Goal: Information Seeking & Learning: Learn about a topic

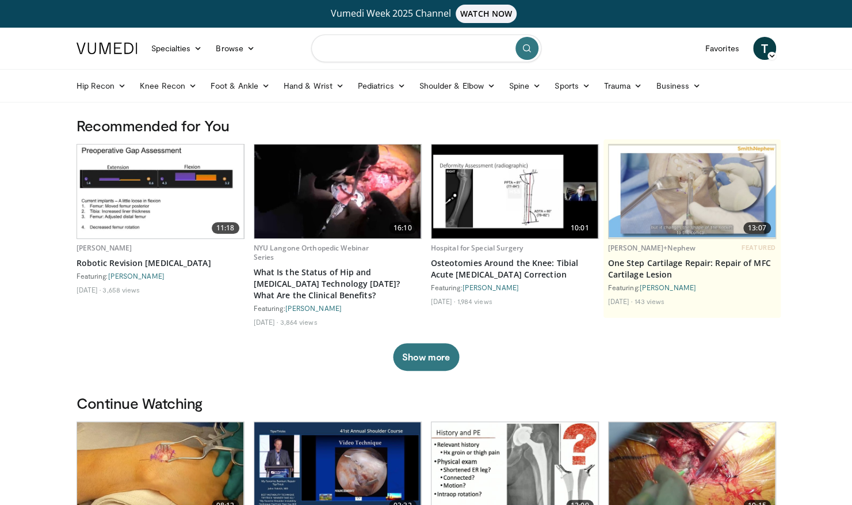
click at [411, 48] on input "Search topics, interventions" at bounding box center [426, 49] width 230 height 28
type input "**********"
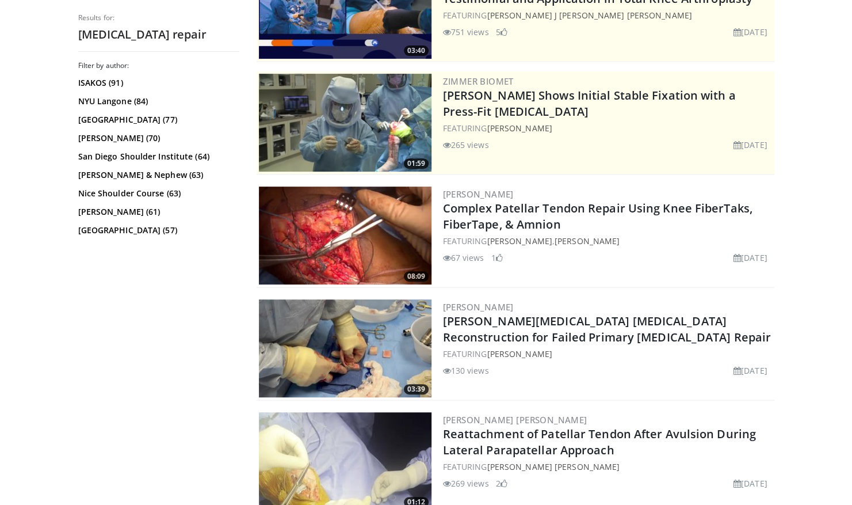
scroll to position [212, 0]
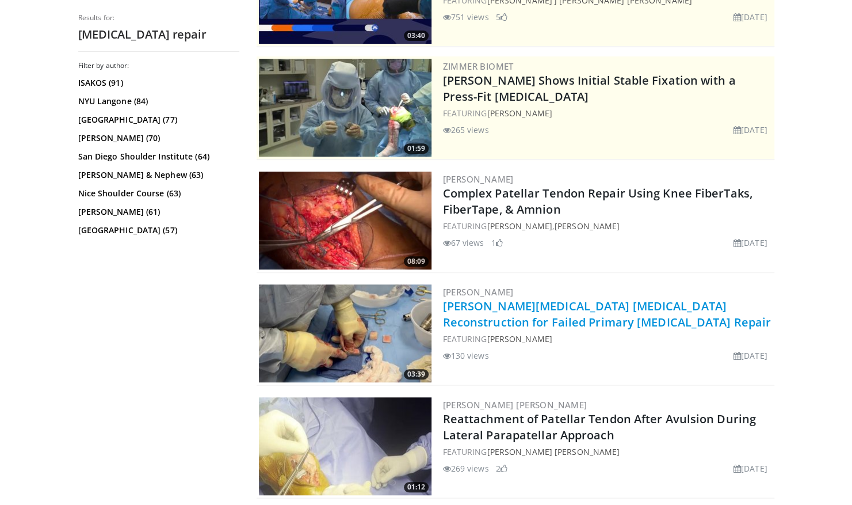
click at [583, 316] on link "[PERSON_NAME][MEDICAL_DATA] [MEDICAL_DATA] Reconstruction for Failed Primary [M…" at bounding box center [607, 314] width 328 height 32
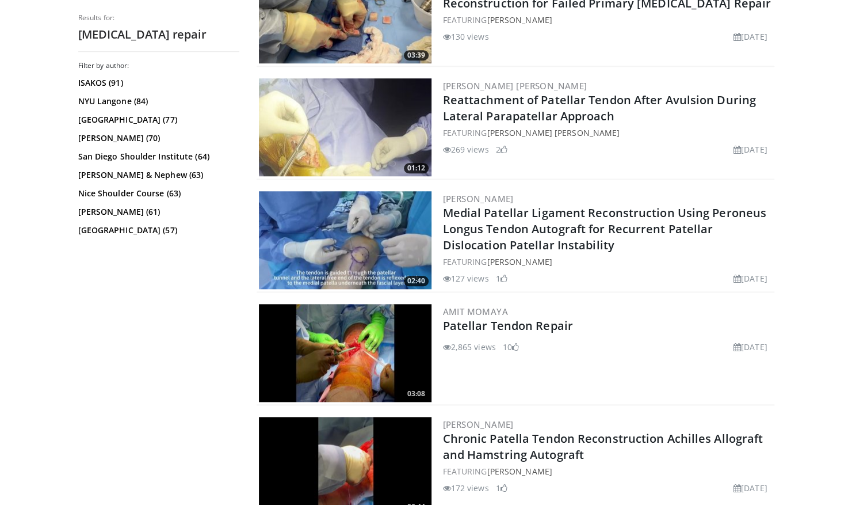
scroll to position [575, 0]
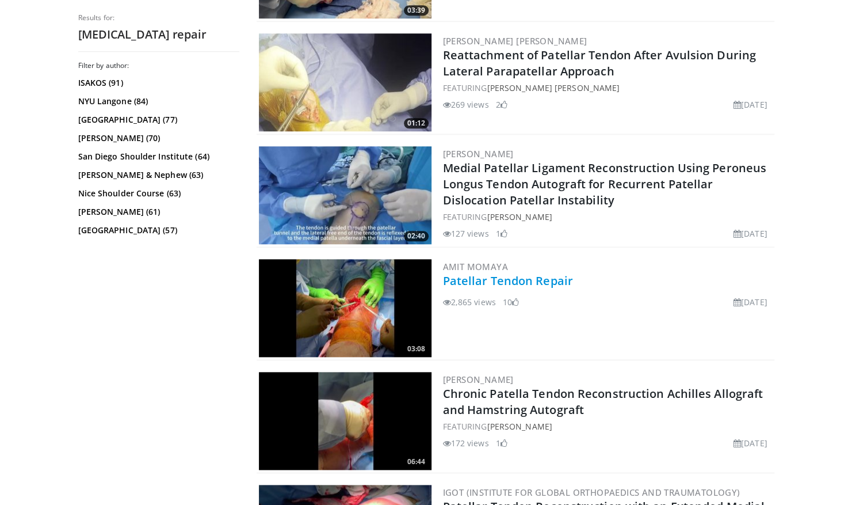
click at [522, 280] on link "Patellar Tendon Repair" at bounding box center [508, 281] width 130 height 16
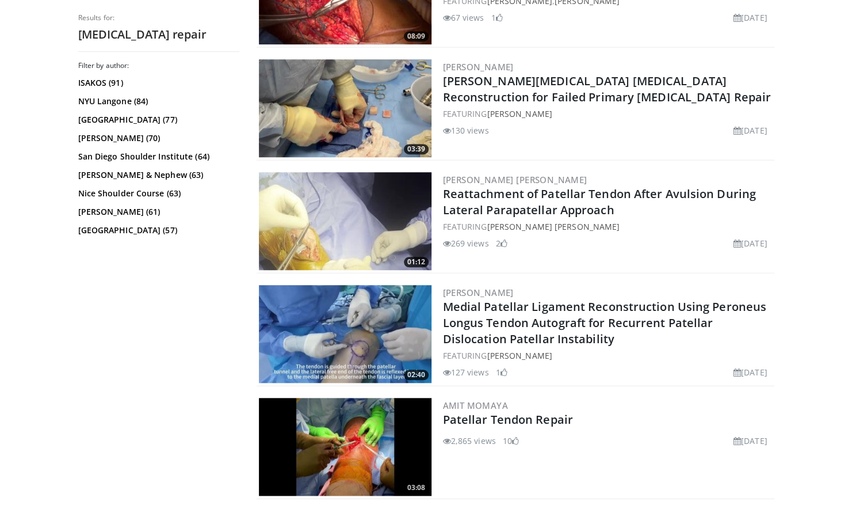
scroll to position [0, 0]
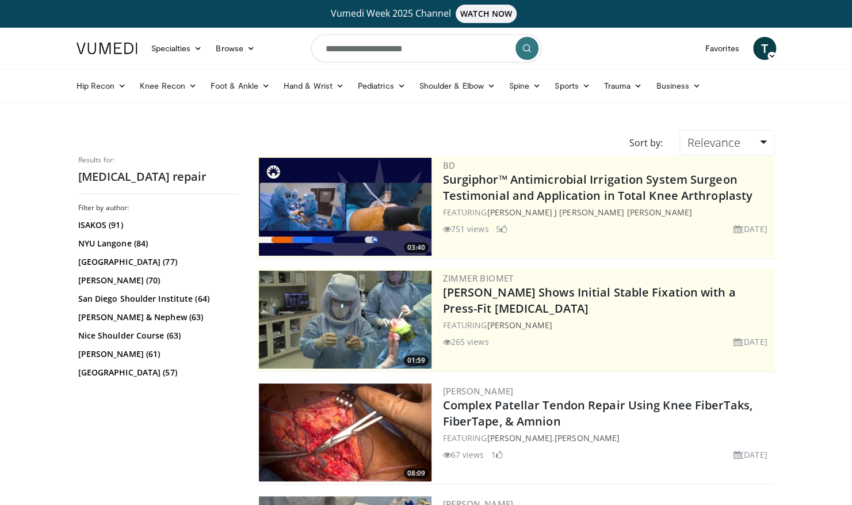
click at [454, 48] on input "**********" at bounding box center [426, 49] width 230 height 28
type input "**********"
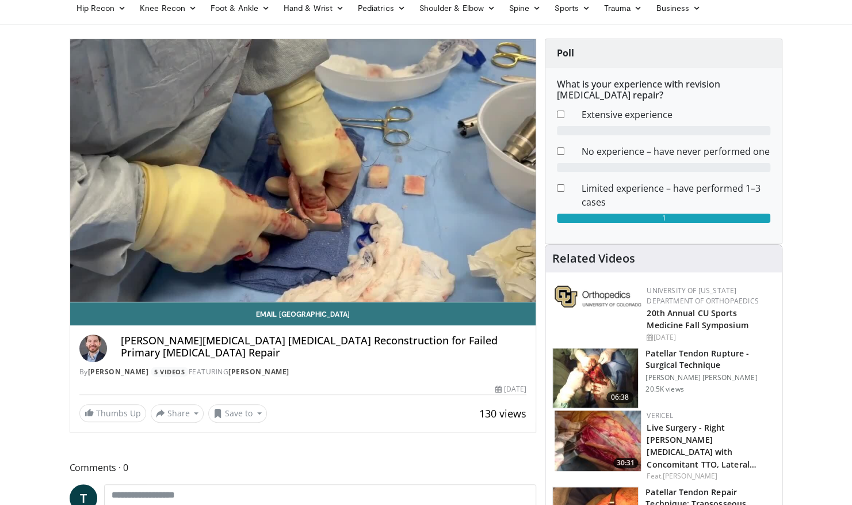
scroll to position [78, 0]
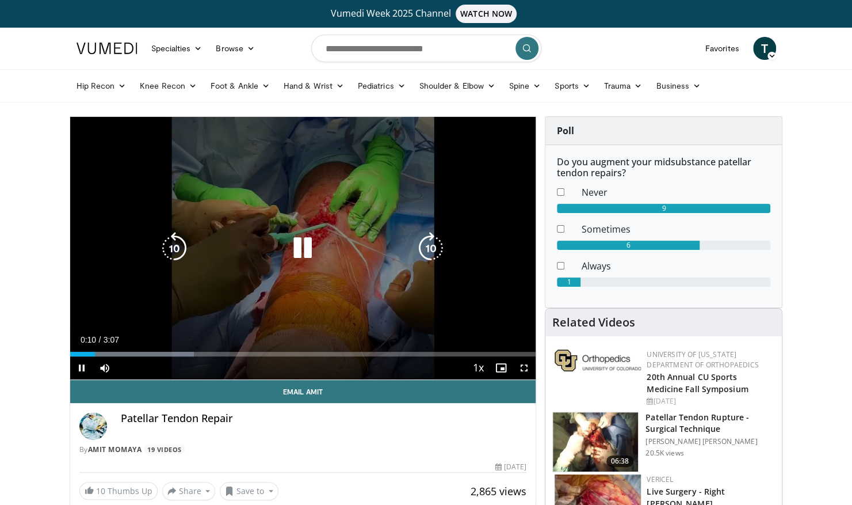
click at [295, 244] on icon "Video Player" at bounding box center [302, 248] width 32 height 32
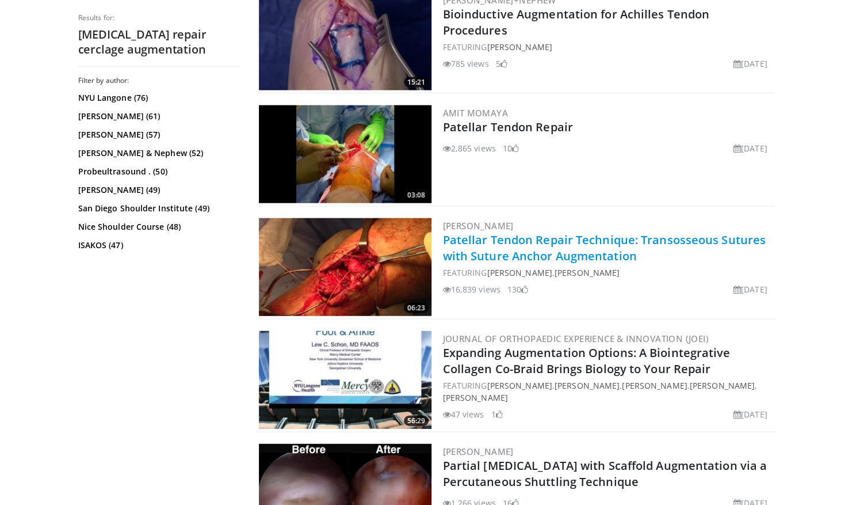
scroll to position [1519, 0]
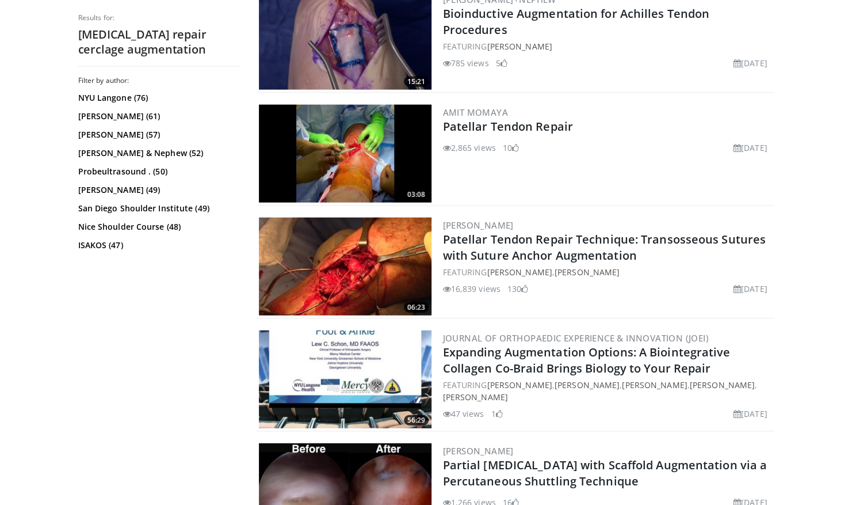
click at [492, 265] on div "Christopher Ahmad Patellar Tendon Repair Technique: Transosseous Sutures with S…" at bounding box center [607, 266] width 329 height 98
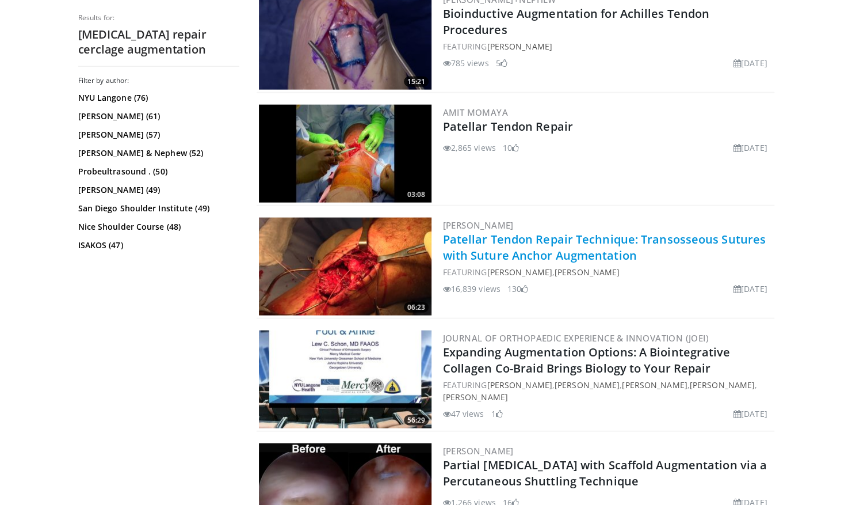
click at [497, 246] on link "Patellar Tendon Repair Technique: Transosseous Sutures with Suture Anchor Augme…" at bounding box center [604, 247] width 323 height 32
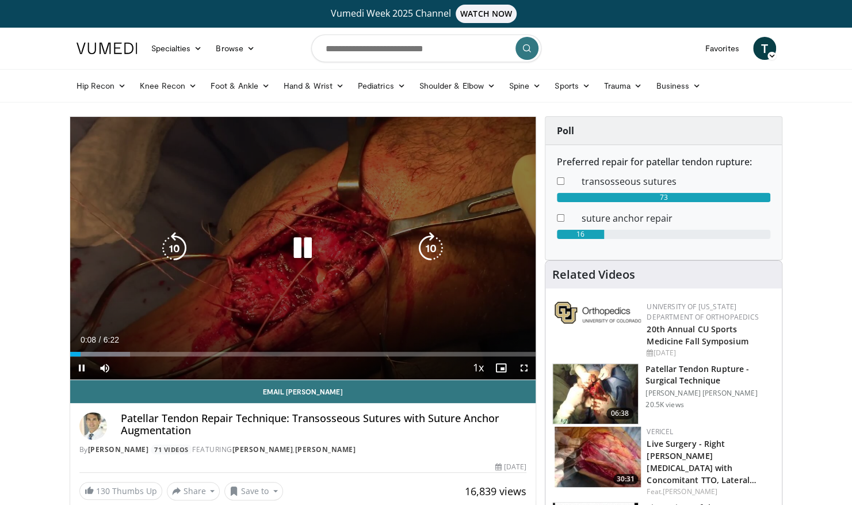
click at [137, 351] on div "Loaded : 12.95% 0:08 0:55" at bounding box center [303, 353] width 466 height 5
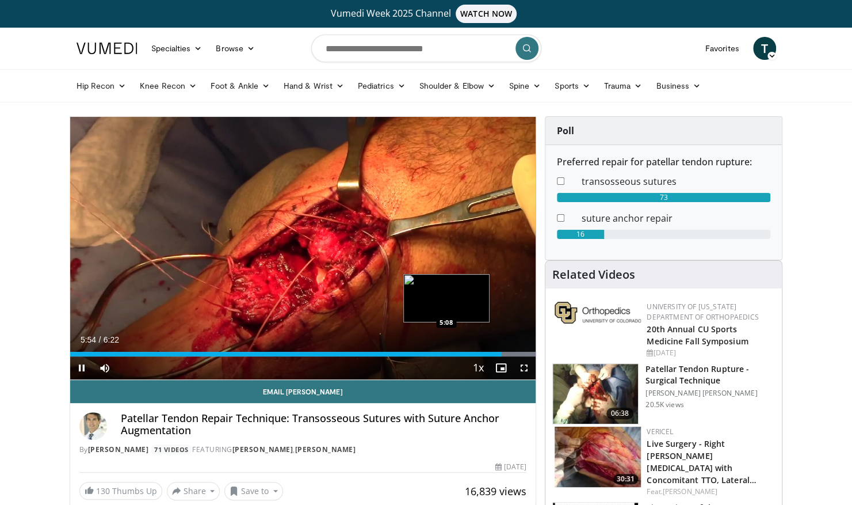
click at [446, 354] on div "5:54" at bounding box center [285, 353] width 431 height 5
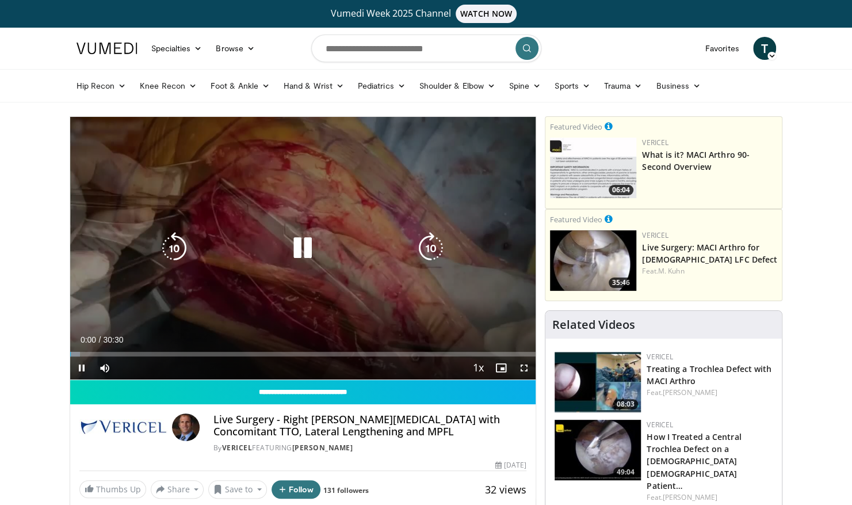
click at [321, 239] on div "Video Player" at bounding box center [303, 247] width 280 height 23
click at [297, 257] on icon "Video Player" at bounding box center [302, 248] width 32 height 32
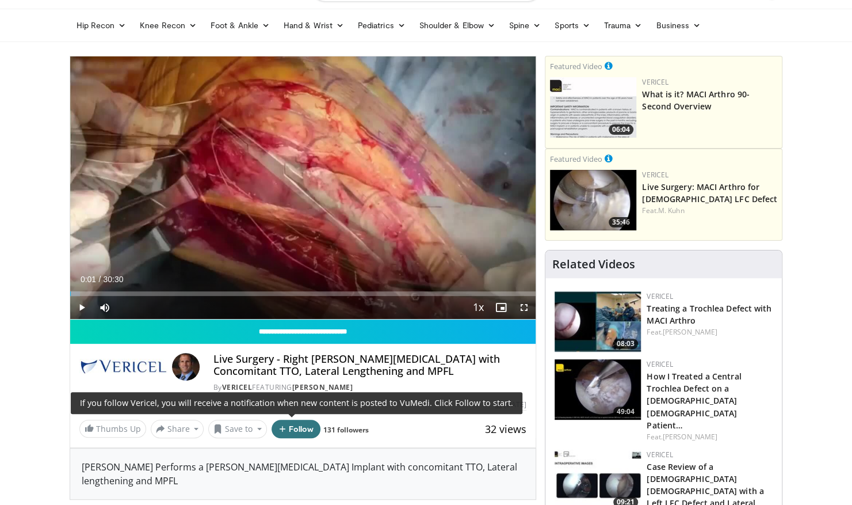
scroll to position [61, 0]
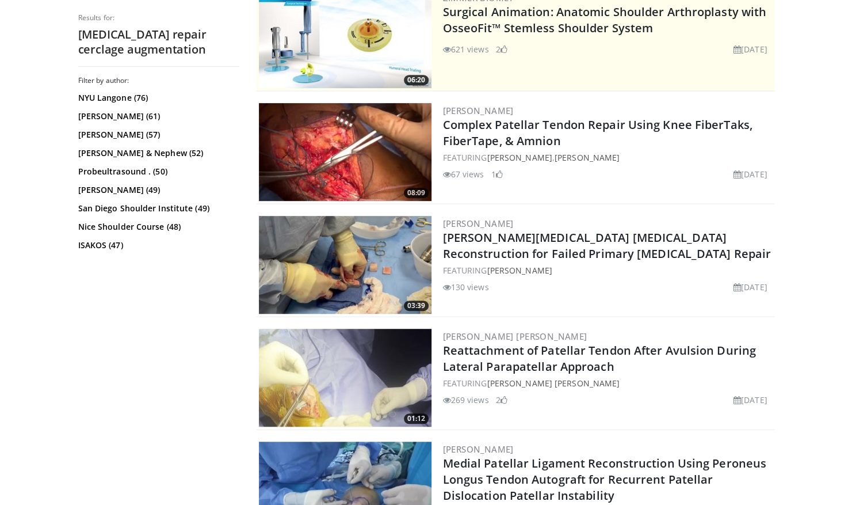
scroll to position [267, 0]
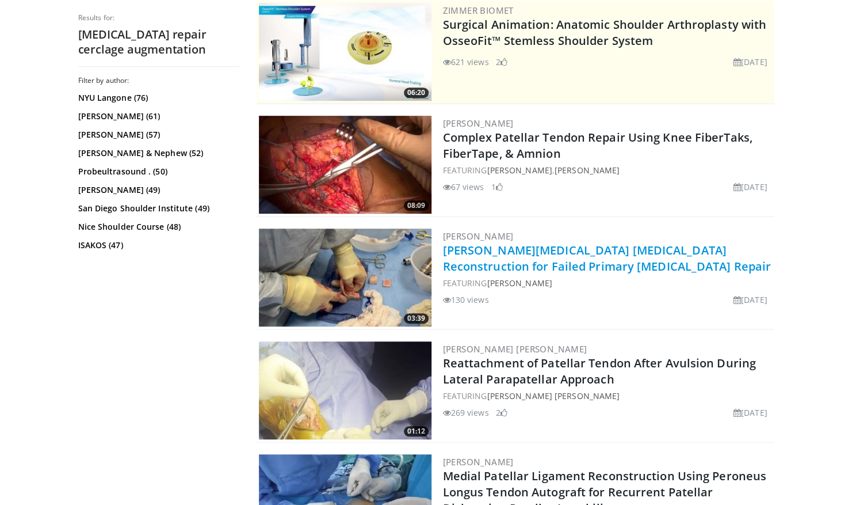
click at [545, 251] on link "[PERSON_NAME][MEDICAL_DATA] [MEDICAL_DATA] Reconstruction for Failed Primary [M…" at bounding box center [607, 258] width 328 height 32
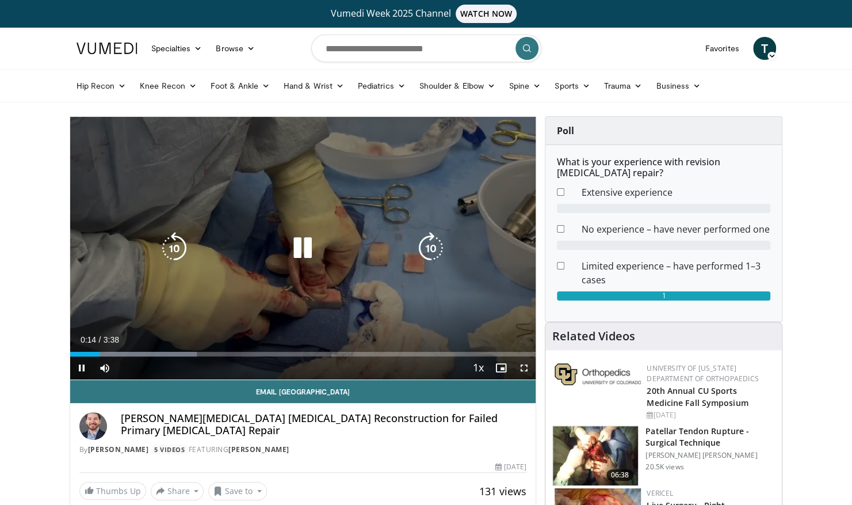
click at [295, 249] on icon "Video Player" at bounding box center [302, 248] width 32 height 32
